Goal: Task Accomplishment & Management: Manage account settings

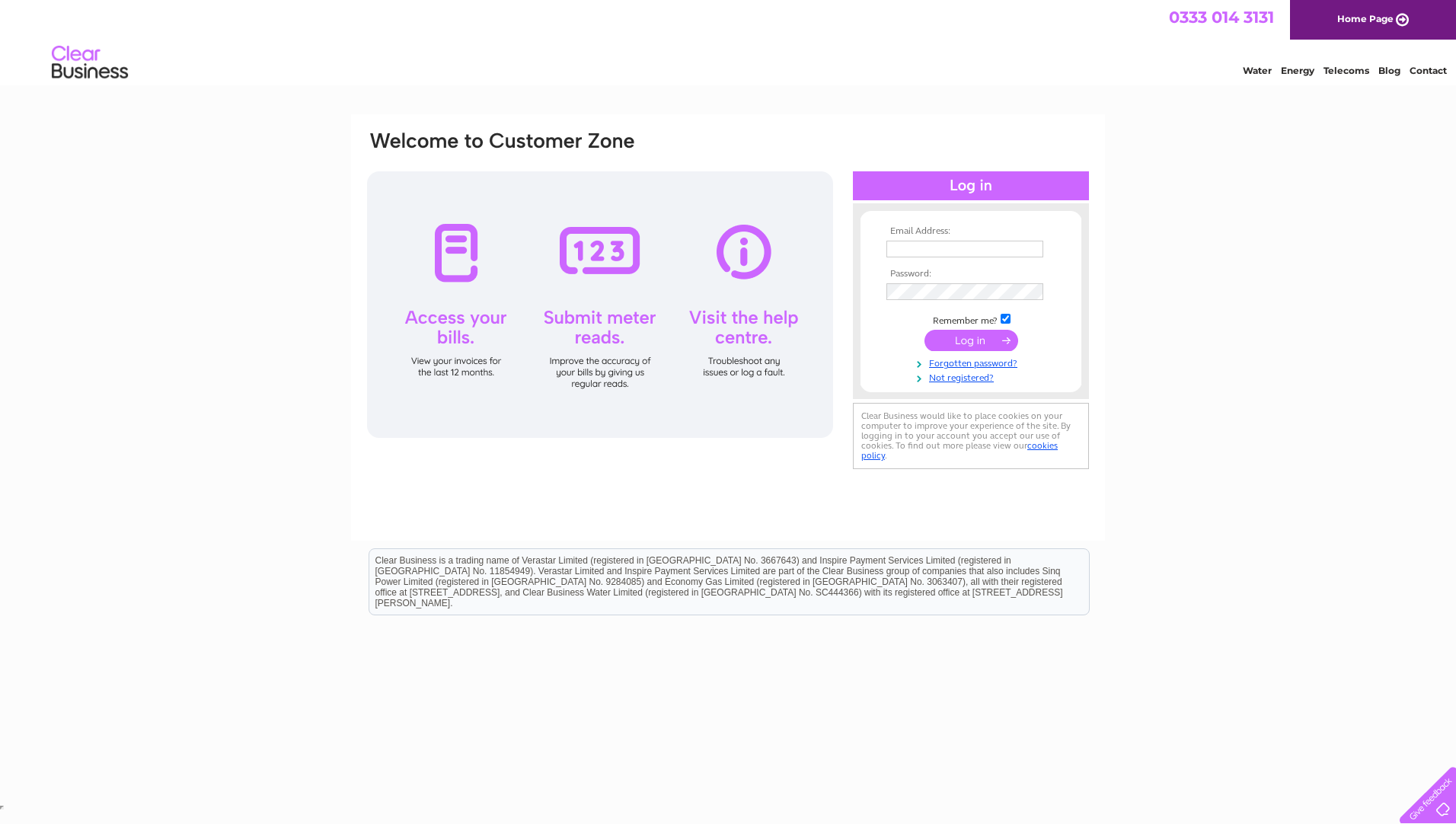
type input "tony.wearing@mammoetferry.com"
click at [965, 339] on input "submit" at bounding box center [971, 340] width 93 height 21
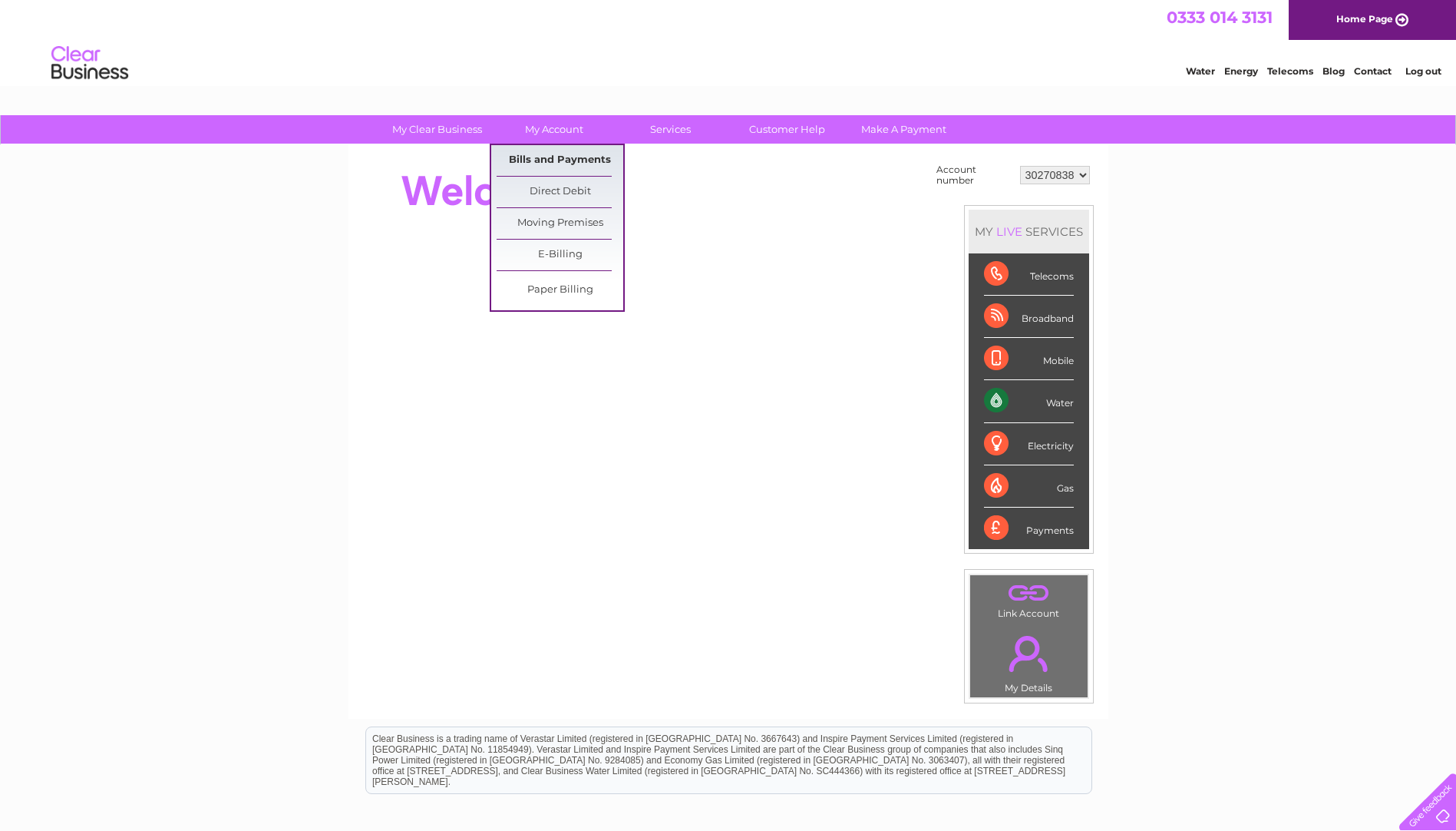
click at [550, 155] on link "Bills and Payments" at bounding box center [560, 161] width 126 height 31
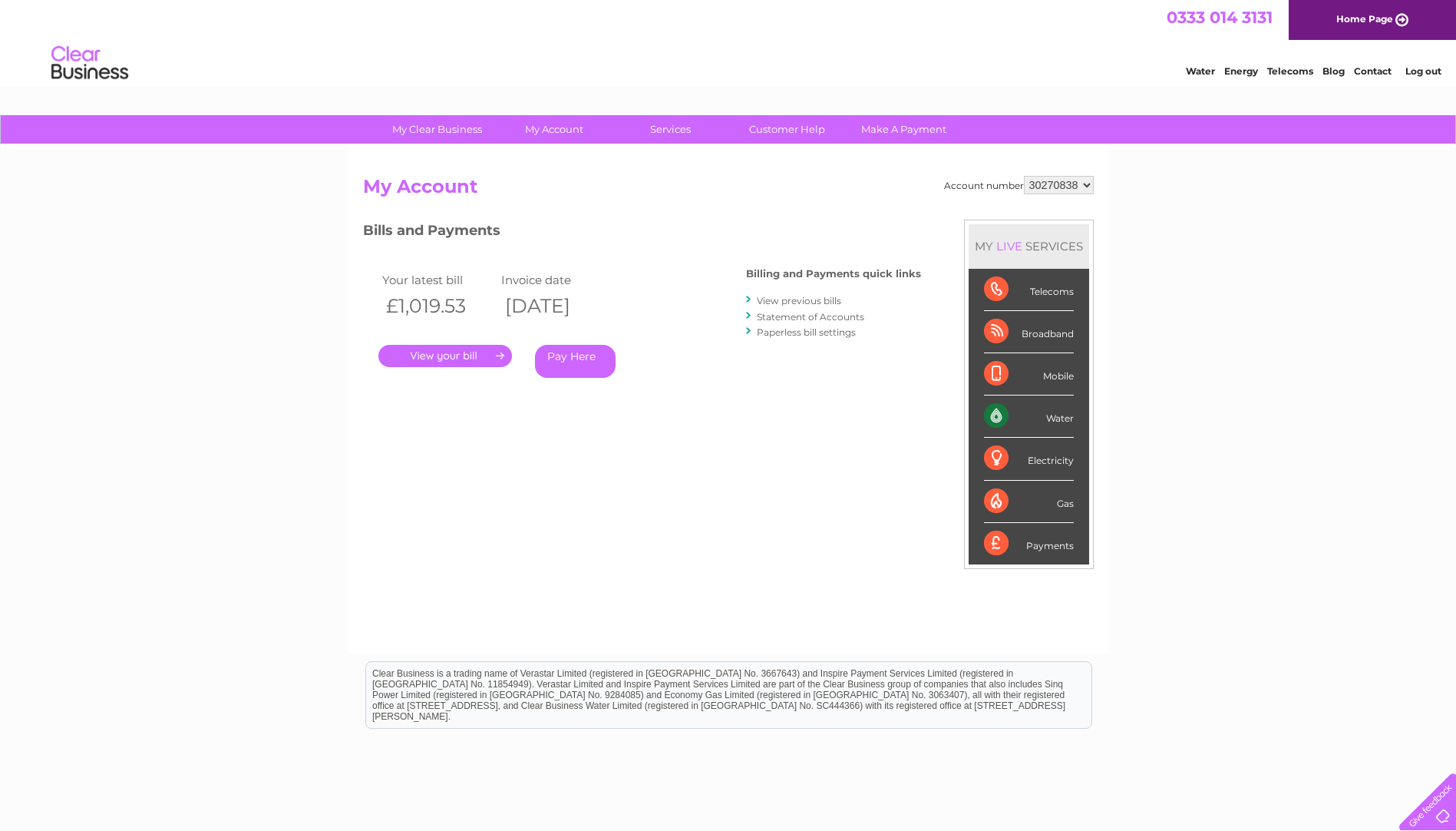
click at [443, 365] on link "." at bounding box center [445, 356] width 134 height 22
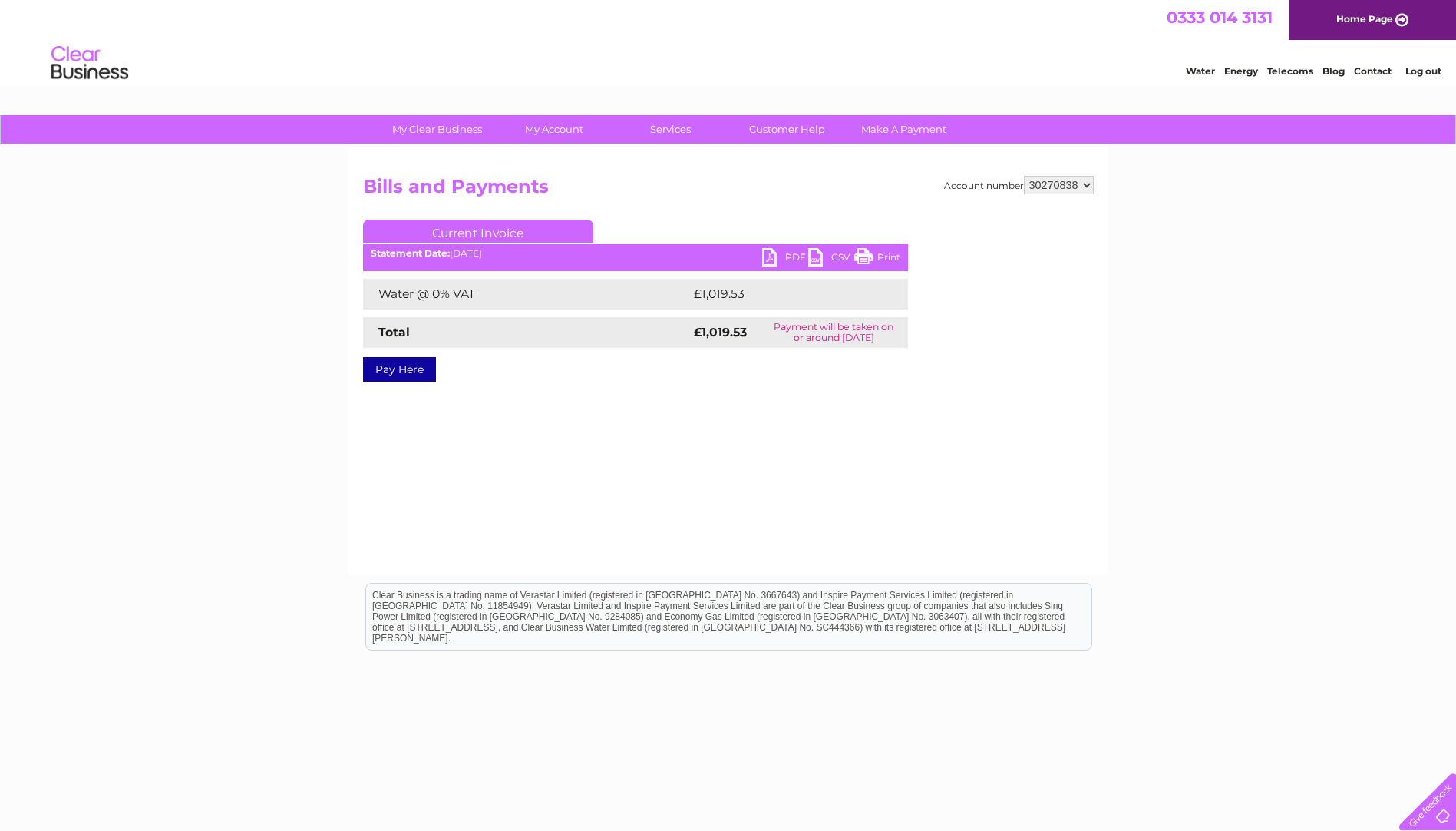
click at [778, 252] on link "PDF" at bounding box center [785, 259] width 46 height 22
click at [1083, 185] on select "30270838 30270842" at bounding box center [1059, 184] width 70 height 18
select select "30270842"
click at [1024, 176] on select "30270838 30270842" at bounding box center [1059, 184] width 70 height 18
click at [773, 251] on link "PDF" at bounding box center [785, 259] width 46 height 22
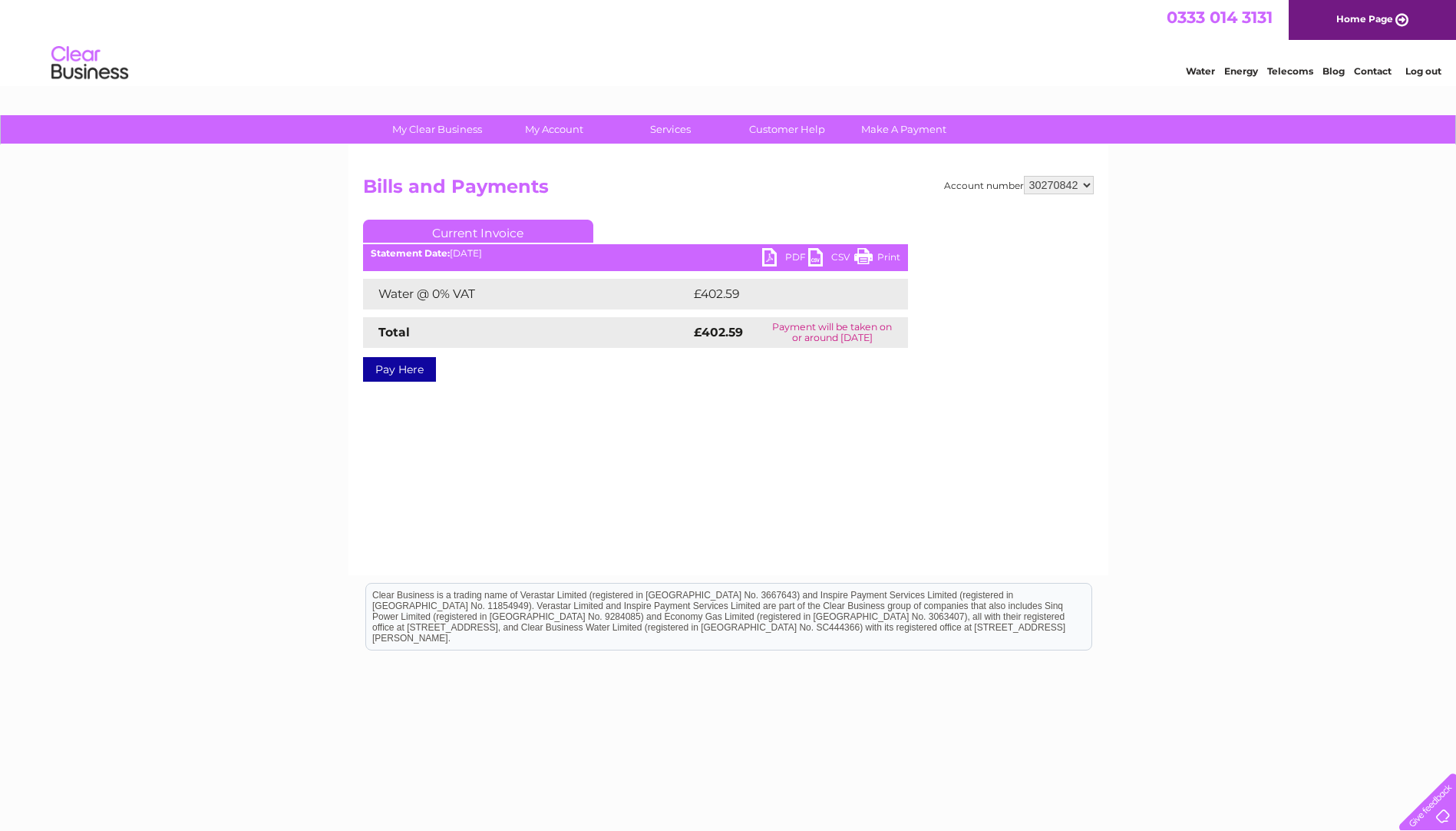
click at [1429, 77] on link "Log out" at bounding box center [1424, 71] width 36 height 12
